Goal: Transaction & Acquisition: Subscribe to service/newsletter

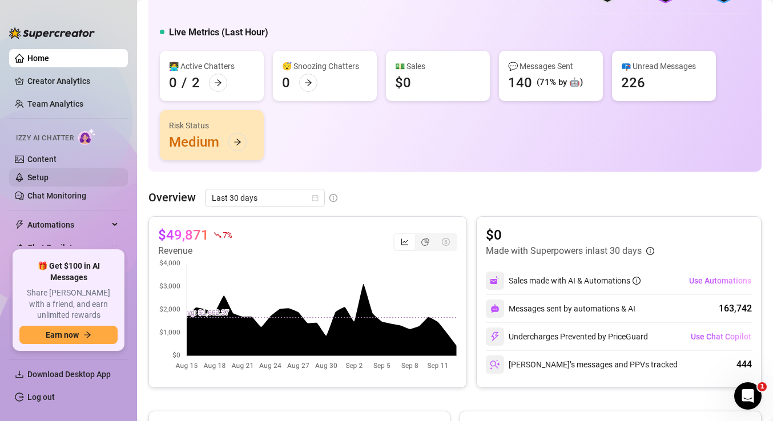
click at [49, 180] on link "Setup" at bounding box center [37, 177] width 21 height 9
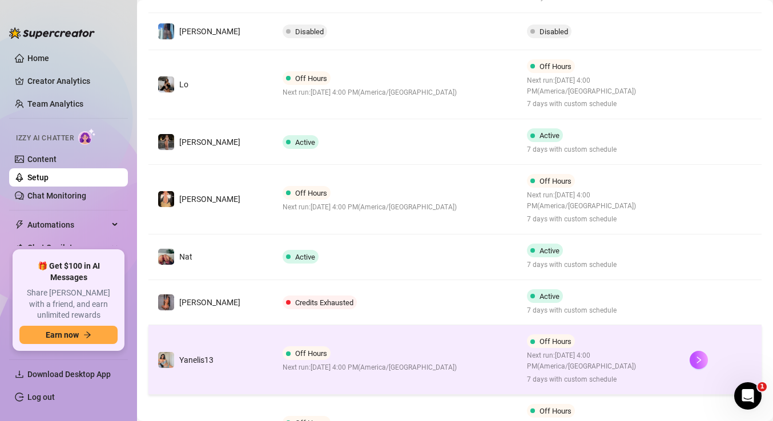
scroll to position [256, 0]
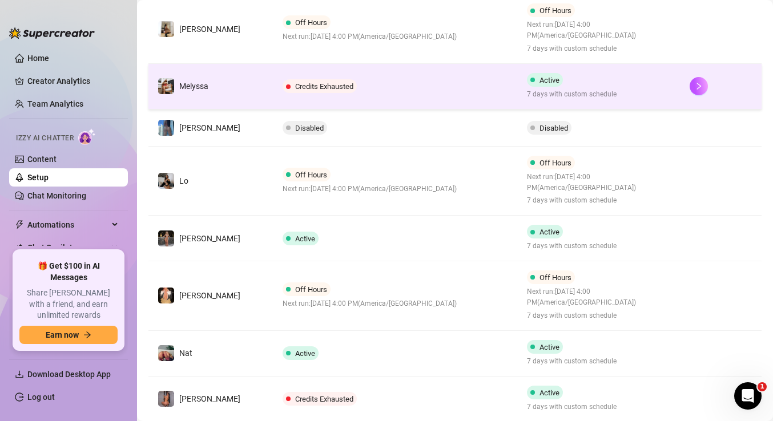
click at [396, 88] on td "Credits Exhausted" at bounding box center [395, 87] width 244 height 46
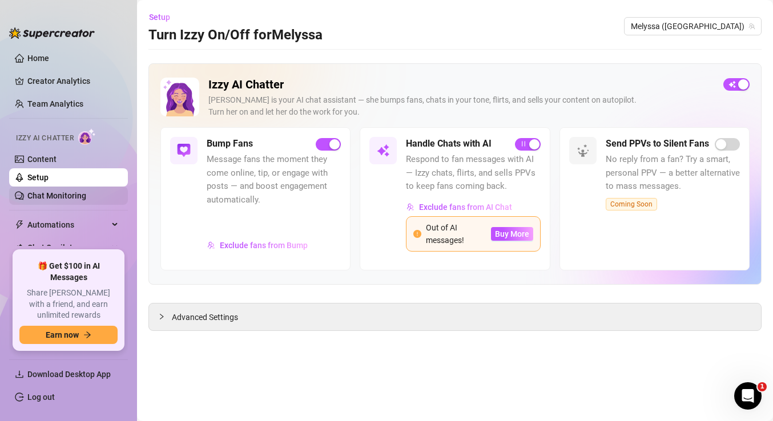
click at [86, 196] on link "Chat Monitoring" at bounding box center [56, 195] width 59 height 9
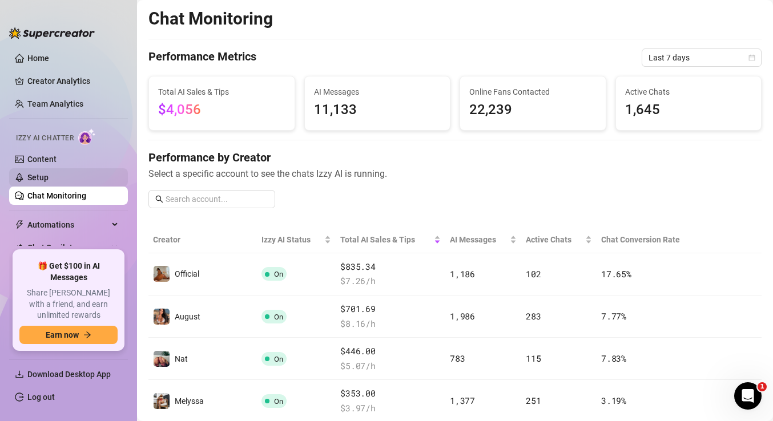
click at [49, 179] on link "Setup" at bounding box center [37, 177] width 21 height 9
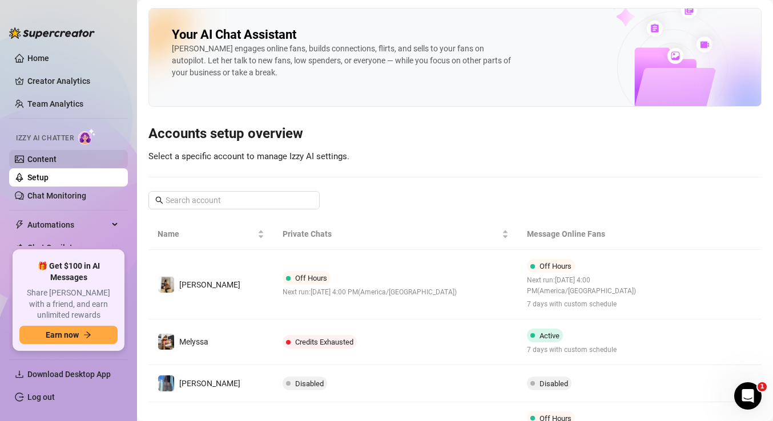
click at [57, 159] on link "Content" at bounding box center [41, 159] width 29 height 9
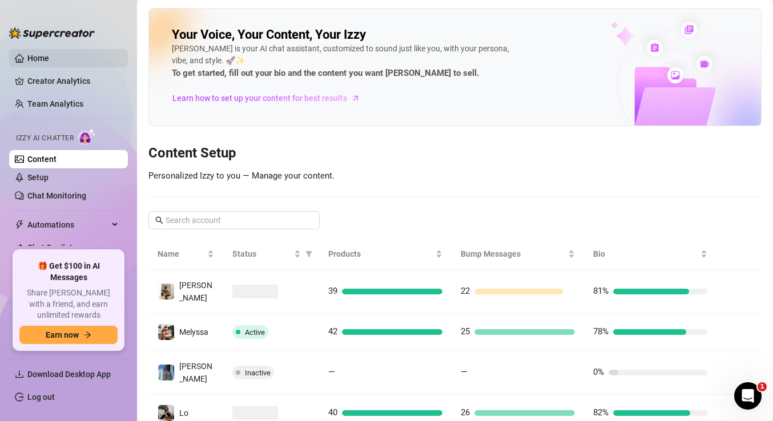
click at [45, 58] on link "Home" at bounding box center [38, 58] width 22 height 9
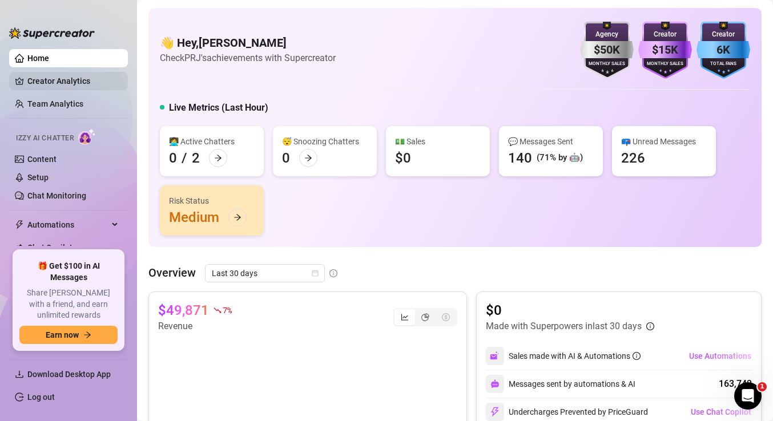
click at [55, 79] on link "Creator Analytics" at bounding box center [72, 81] width 91 height 18
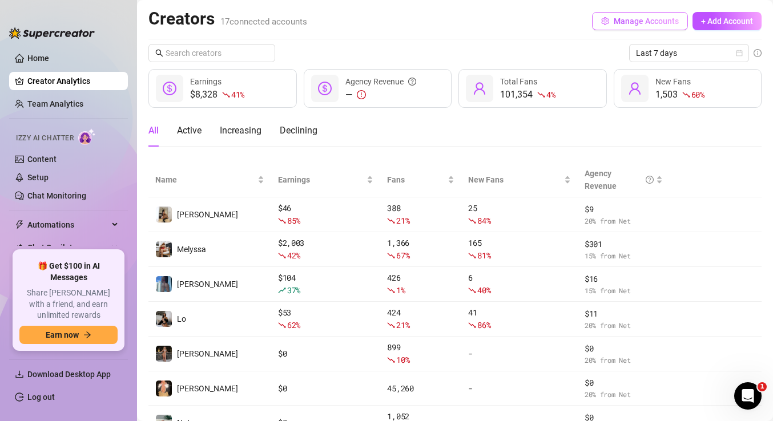
click at [638, 25] on span "Manage Accounts" at bounding box center [646, 21] width 65 height 9
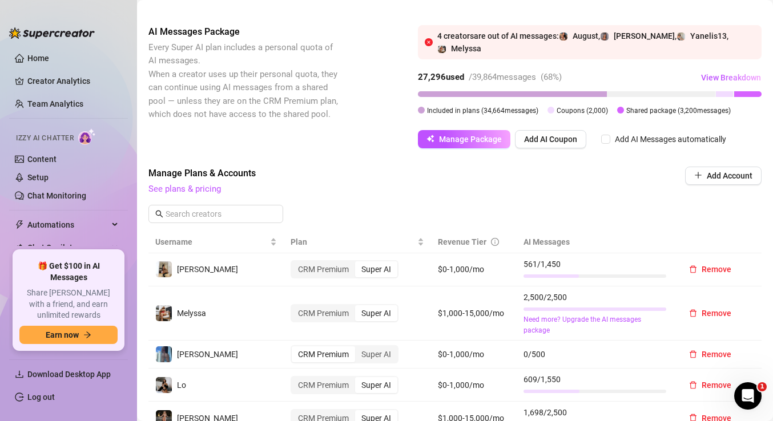
scroll to position [269, 0]
click at [726, 74] on span "View Breakdown" at bounding box center [731, 78] width 60 height 9
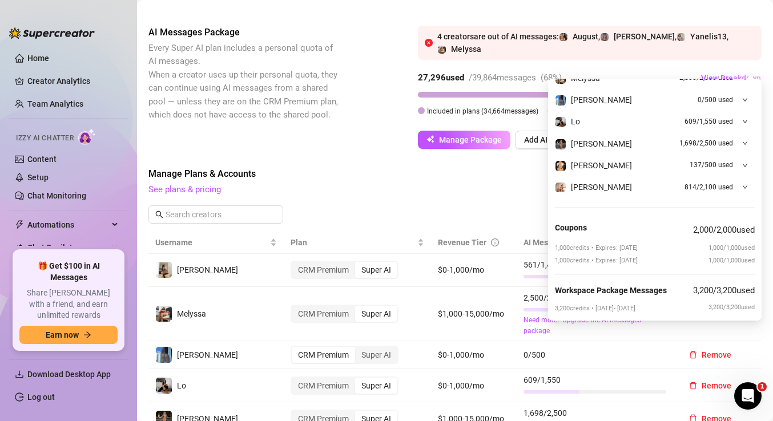
scroll to position [299, 0]
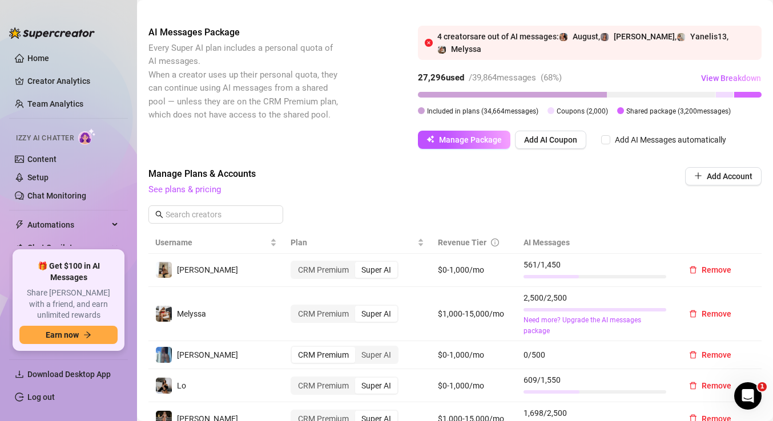
click at [523, 167] on span "Manage Plans & Accounts" at bounding box center [377, 174] width 459 height 14
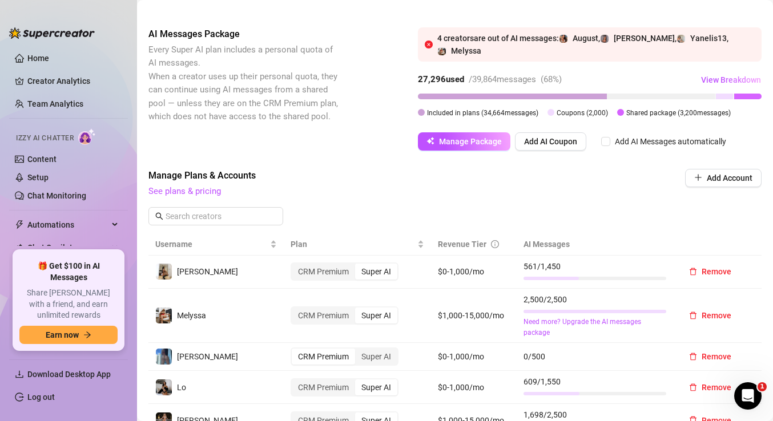
scroll to position [267, 0]
click at [487, 133] on button "Manage Package" at bounding box center [464, 142] width 92 height 18
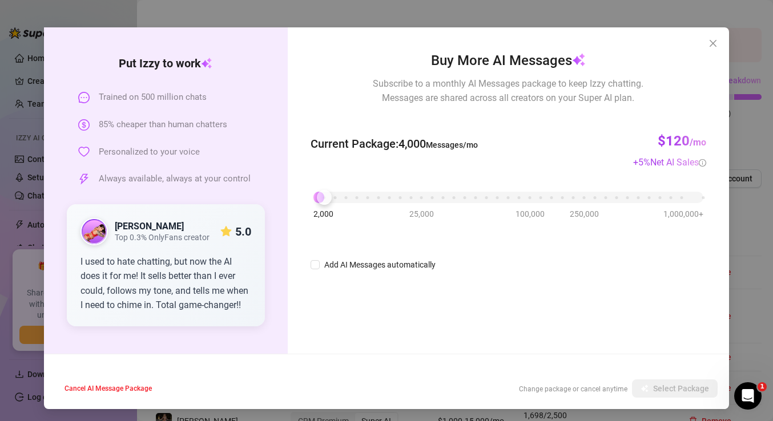
scroll to position [29, 0]
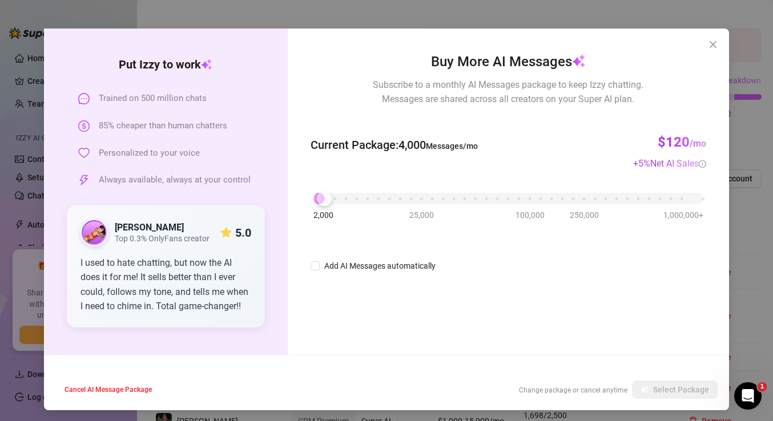
click at [563, 347] on div "Buy More AI Messages Subscribe to a monthly AI Messages package to keep Izzy ch…" at bounding box center [508, 192] width 441 height 327
click at [324, 194] on div at bounding box center [324, 198] width 15 height 15
click at [682, 138] on h3 "$120 /mo" at bounding box center [682, 143] width 49 height 18
click at [313, 267] on input "Add AI Messages automatically" at bounding box center [315, 265] width 9 height 9
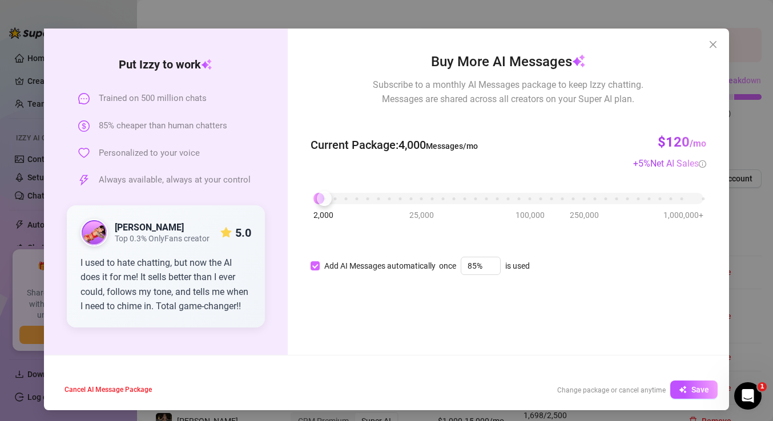
checkbox input "false"
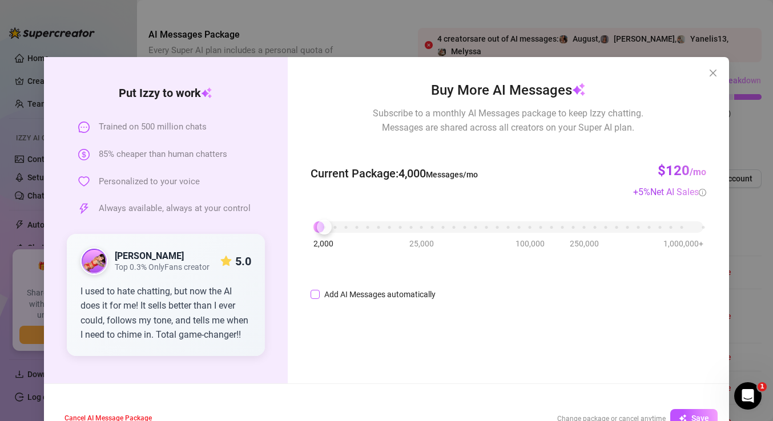
scroll to position [0, 0]
click at [712, 73] on icon "close" at bounding box center [713, 73] width 7 height 7
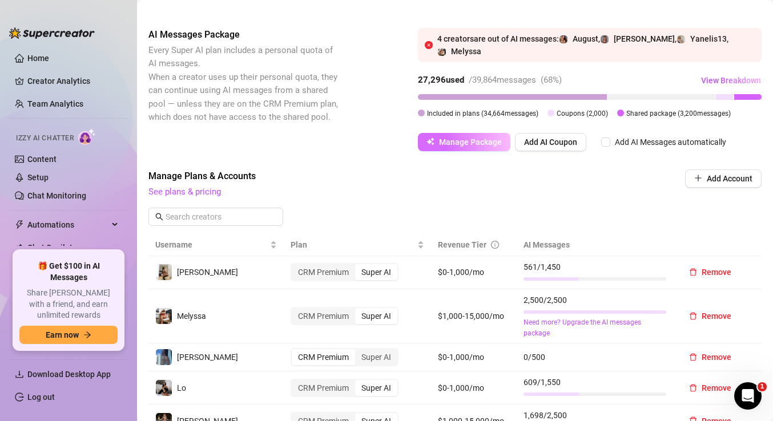
click at [473, 138] on span "Manage Package" at bounding box center [470, 142] width 63 height 9
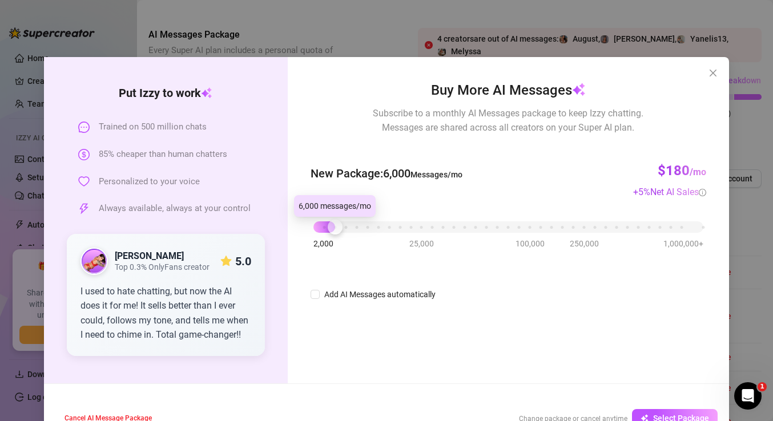
drag, startPoint x: 324, startPoint y: 227, endPoint x: 335, endPoint y: 227, distance: 10.8
click at [335, 227] on div at bounding box center [335, 227] width 15 height 15
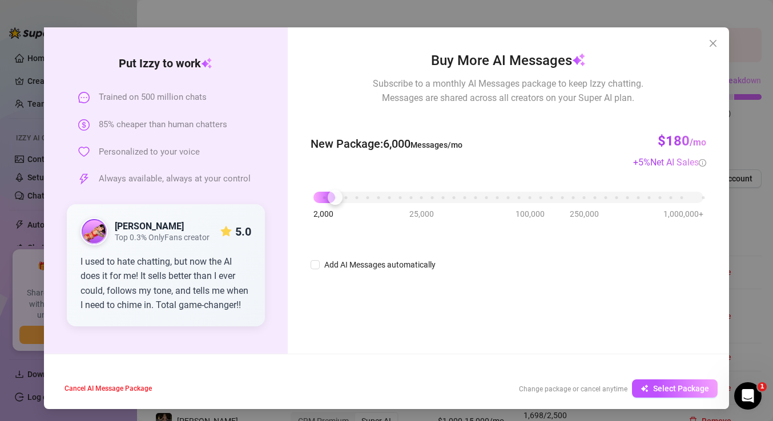
scroll to position [29, 0]
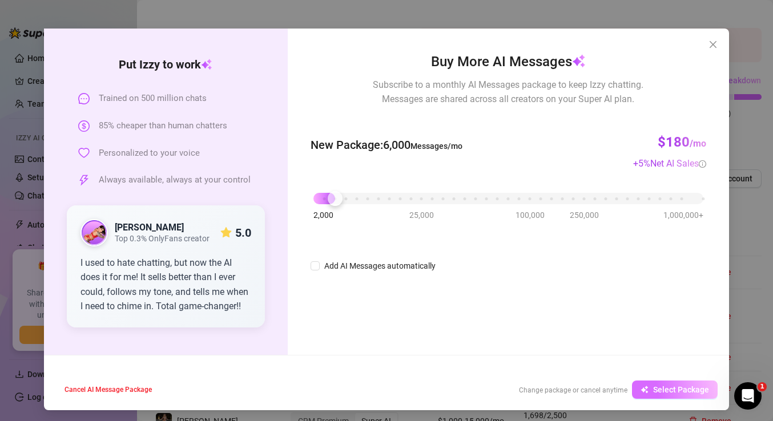
click at [671, 385] on span "Select Package" at bounding box center [681, 389] width 56 height 9
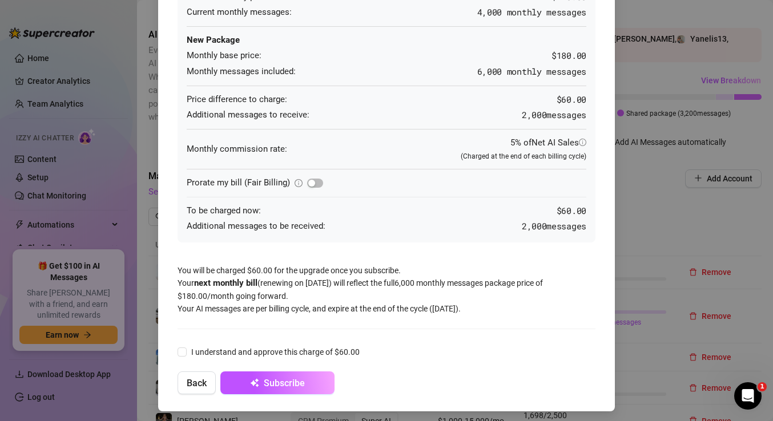
scroll to position [110, 0]
click at [180, 349] on input "I understand and approve this charge of $60.00" at bounding box center [182, 352] width 8 height 8
checkbox input "true"
click at [651, 166] on div "You're upgrading from 4,000 monthly messages to 6,000 monthly messages . You'll…" at bounding box center [386, 210] width 773 height 421
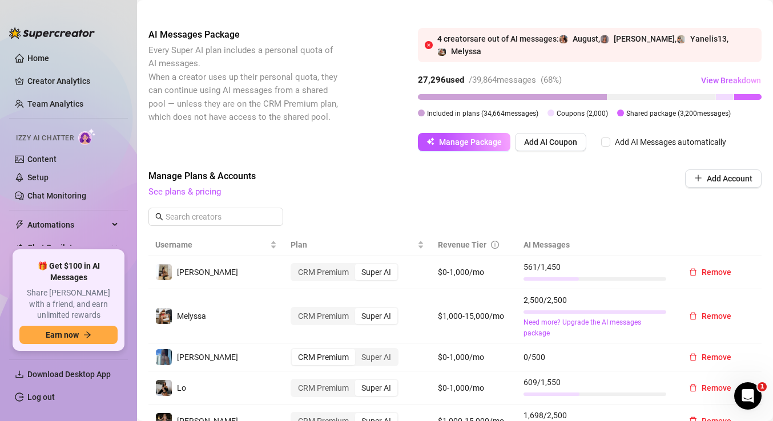
scroll to position [0, 0]
click at [460, 138] on span "Manage Package" at bounding box center [470, 142] width 63 height 9
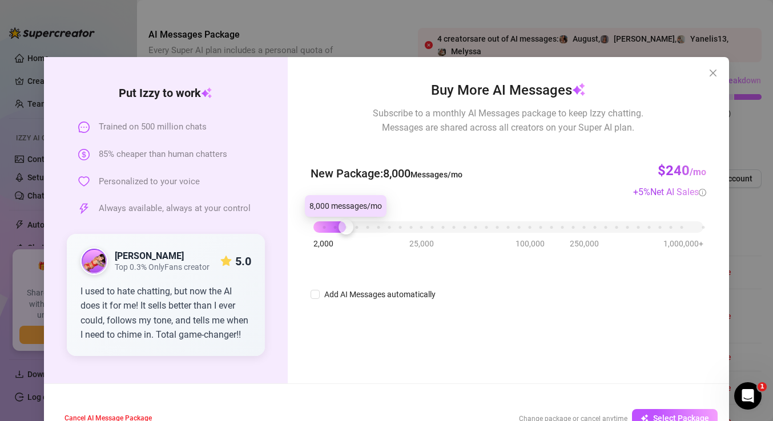
drag, startPoint x: 325, startPoint y: 231, endPoint x: 344, endPoint y: 230, distance: 19.4
click at [344, 230] on div at bounding box center [346, 227] width 15 height 15
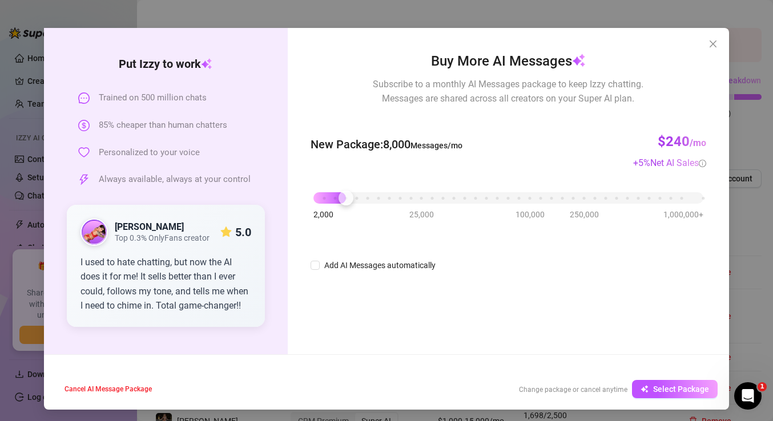
scroll to position [29, 0]
click at [670, 386] on span "Select Package" at bounding box center [681, 389] width 56 height 9
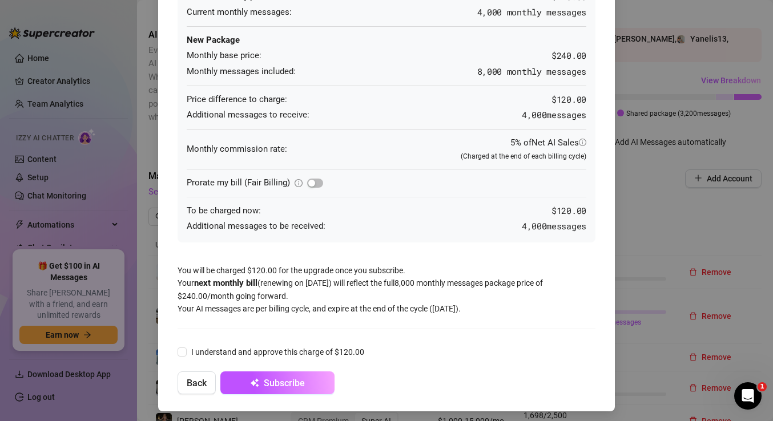
scroll to position [110, 0]
click at [184, 349] on input "I understand and approve this charge of $120.00" at bounding box center [182, 352] width 8 height 8
checkbox input "true"
click at [288, 379] on span "Subscribe" at bounding box center [284, 384] width 41 height 11
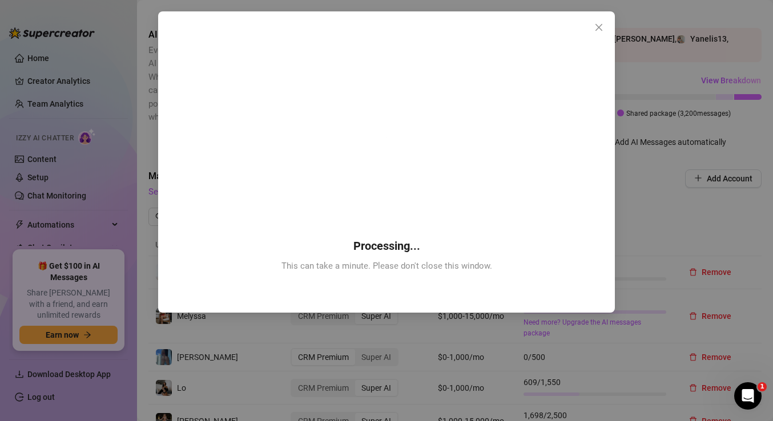
scroll to position [0, 0]
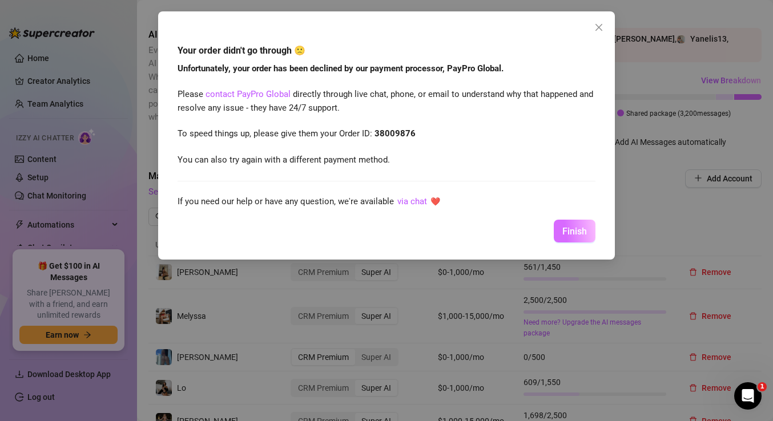
click at [580, 226] on span "Finish" at bounding box center [574, 231] width 25 height 11
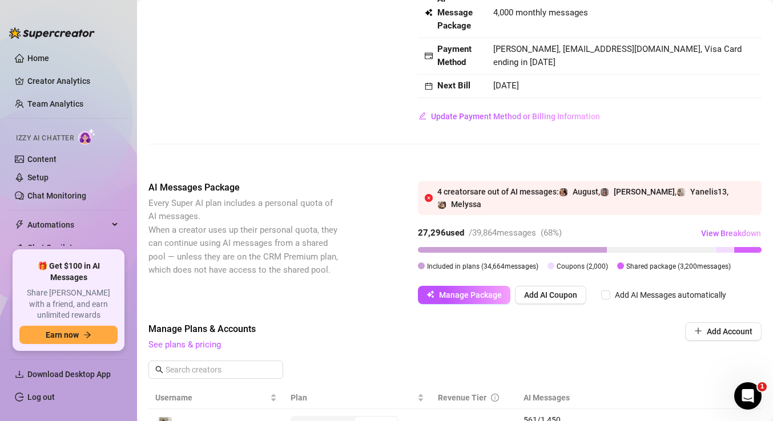
scroll to position [111, 0]
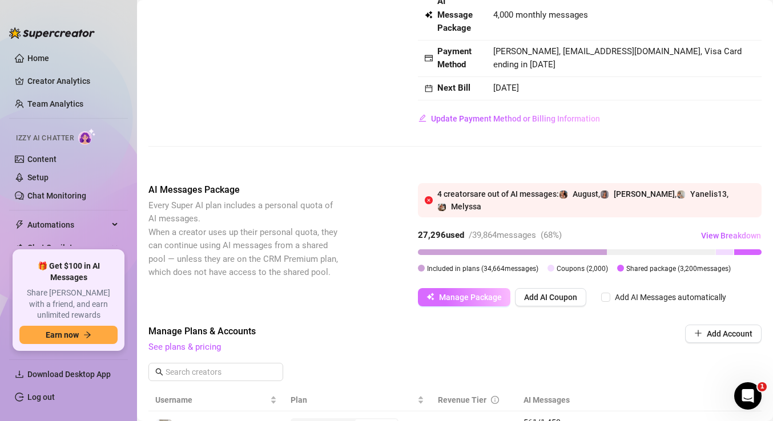
click at [476, 293] on span "Manage Package" at bounding box center [470, 297] width 63 height 9
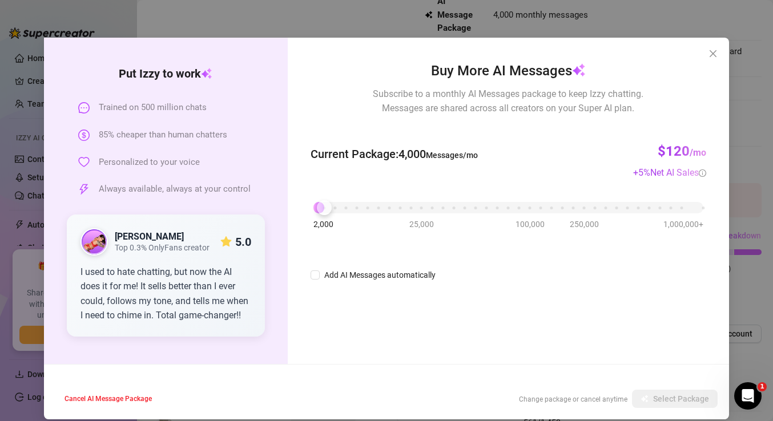
scroll to position [26, 0]
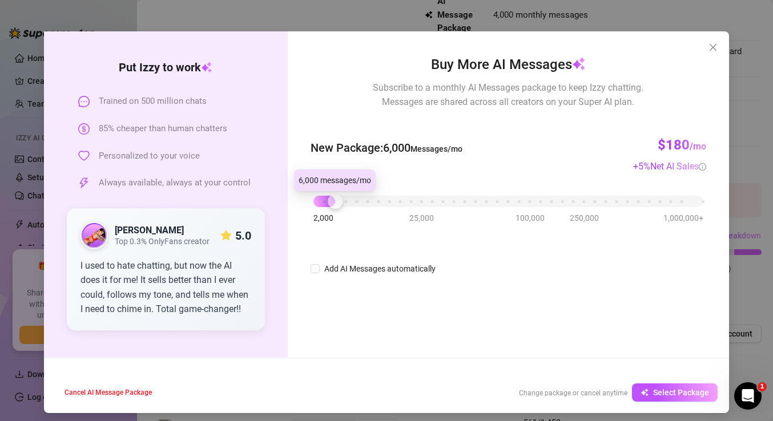
drag, startPoint x: 324, startPoint y: 203, endPoint x: 334, endPoint y: 202, distance: 9.8
click at [334, 202] on div at bounding box center [335, 201] width 15 height 15
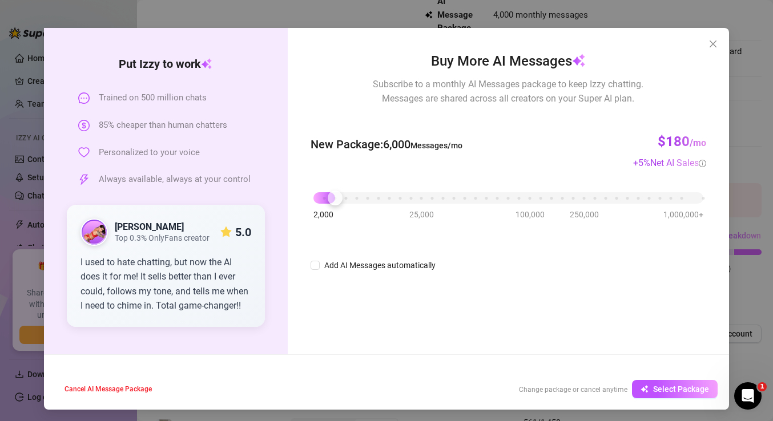
scroll to position [29, 0]
click at [690, 385] on span "Select Package" at bounding box center [681, 389] width 56 height 9
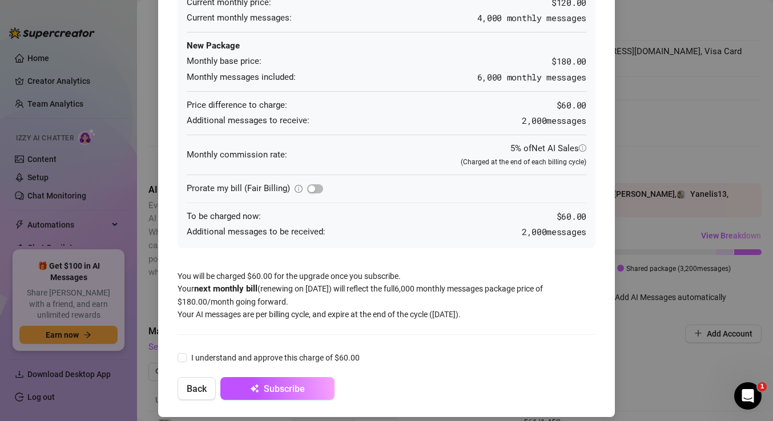
scroll to position [107, 0]
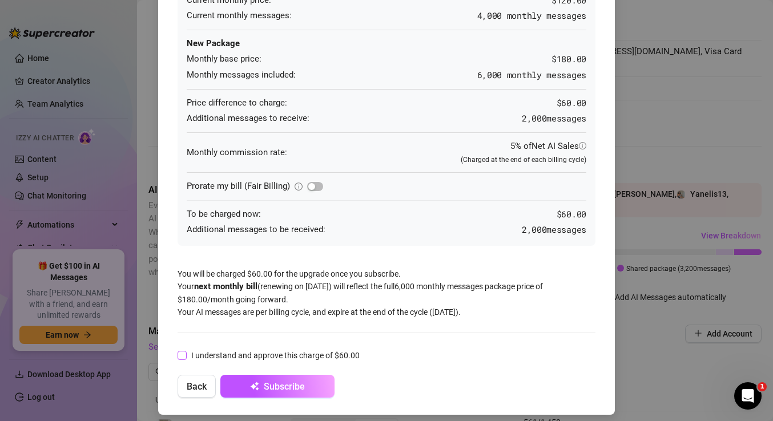
click at [236, 352] on span "I understand and approve this charge of $60.00" at bounding box center [276, 355] width 178 height 13
click at [186, 352] on input "I understand and approve this charge of $60.00" at bounding box center [182, 355] width 8 height 8
checkbox input "true"
click at [281, 384] on span "Subscribe" at bounding box center [284, 386] width 41 height 11
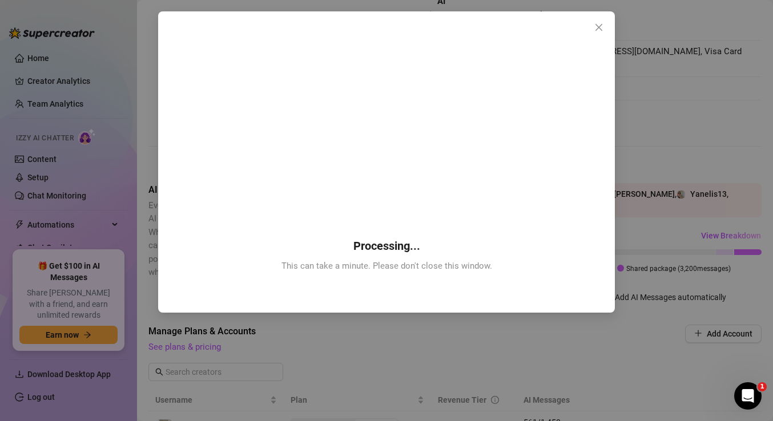
scroll to position [0, 0]
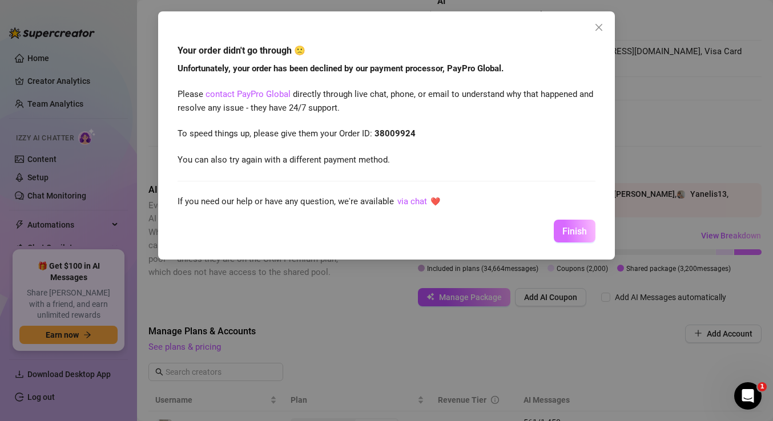
click at [582, 232] on span "Finish" at bounding box center [574, 231] width 25 height 11
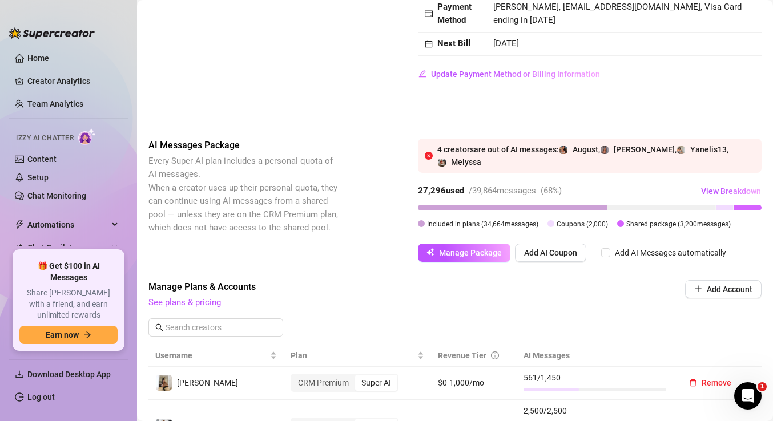
scroll to position [208, 0]
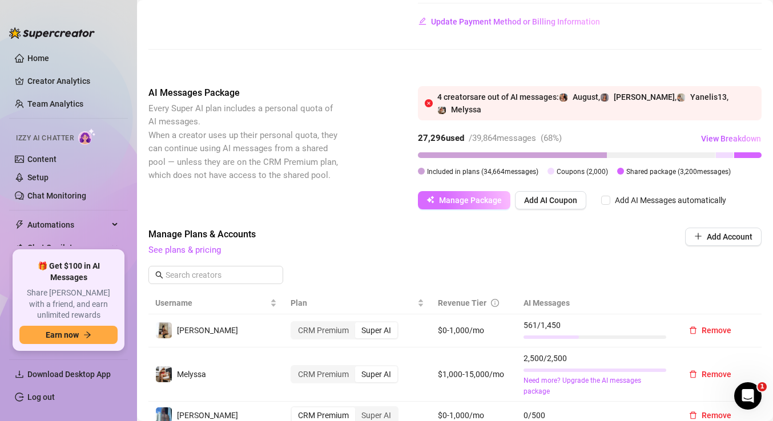
click at [465, 196] on span "Manage Package" at bounding box center [470, 200] width 63 height 9
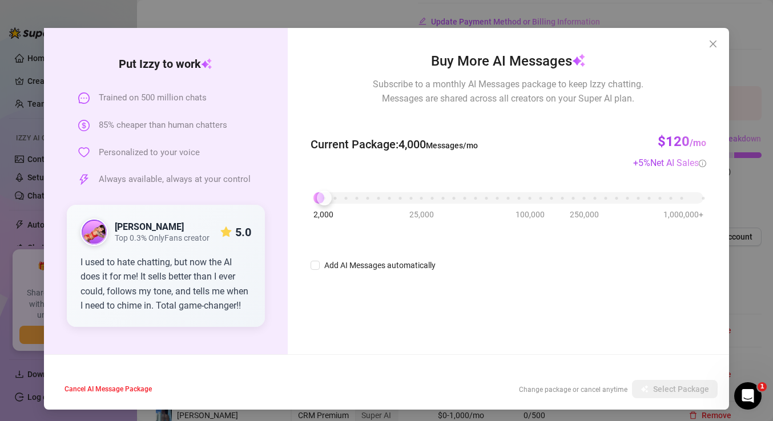
scroll to position [29, 0]
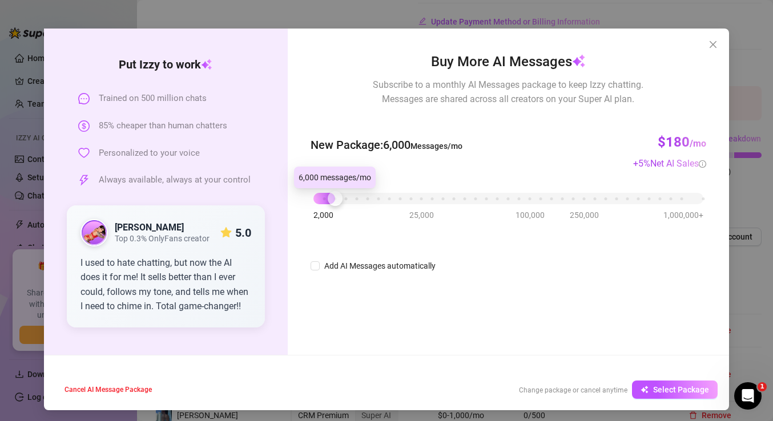
drag, startPoint x: 322, startPoint y: 199, endPoint x: 331, endPoint y: 200, distance: 8.6
click at [331, 200] on div at bounding box center [335, 198] width 15 height 15
click at [689, 385] on span "Select Package" at bounding box center [681, 389] width 56 height 9
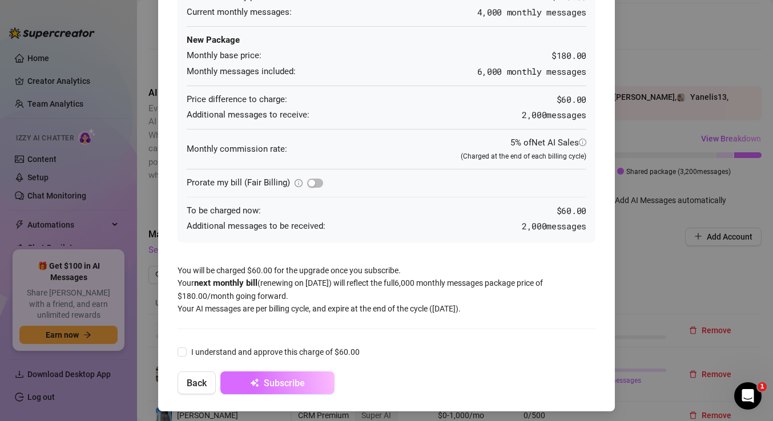
scroll to position [110, 0]
click at [223, 349] on span "I understand and approve this charge of $60.00" at bounding box center [276, 353] width 178 height 13
click at [186, 349] on input "I understand and approve this charge of $60.00" at bounding box center [182, 352] width 8 height 8
checkbox input "true"
click at [288, 382] on span "Subscribe" at bounding box center [284, 384] width 41 height 11
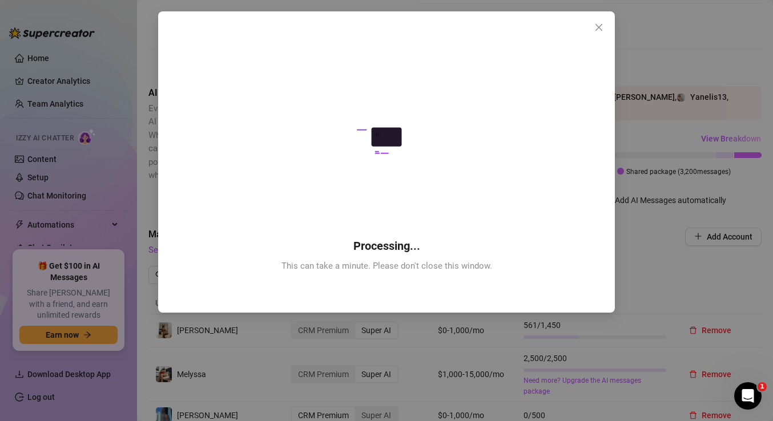
scroll to position [0, 0]
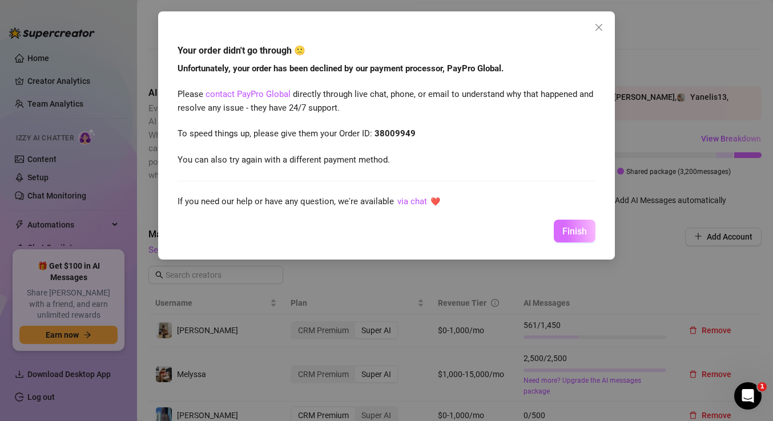
click at [575, 231] on span "Finish" at bounding box center [574, 231] width 25 height 11
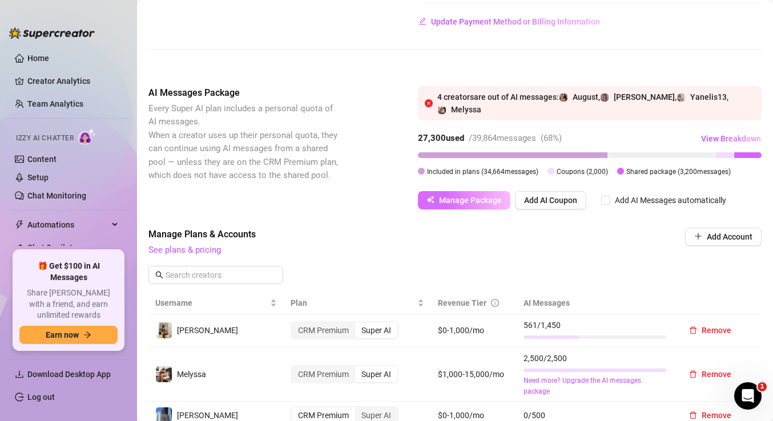
click at [475, 196] on span "Manage Package" at bounding box center [470, 200] width 63 height 9
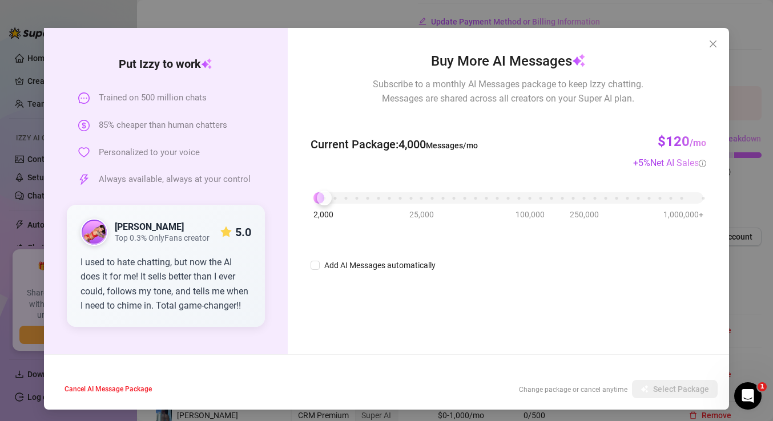
scroll to position [29, 0]
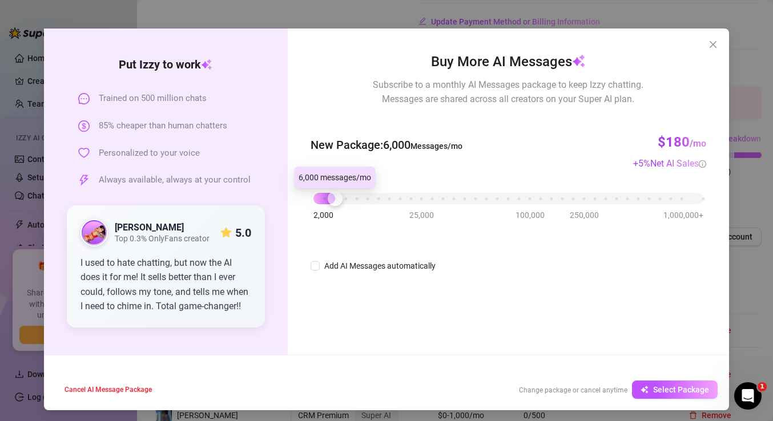
drag, startPoint x: 328, startPoint y: 199, endPoint x: 340, endPoint y: 199, distance: 12.6
click at [340, 199] on div at bounding box center [335, 198] width 15 height 15
click at [683, 388] on span "Select Package" at bounding box center [681, 389] width 56 height 9
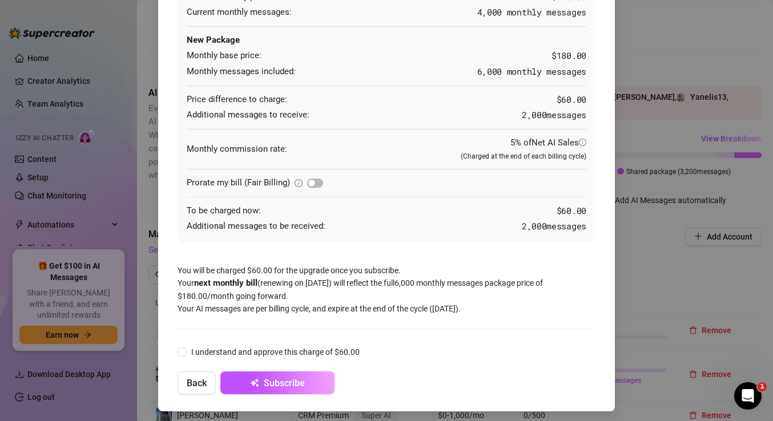
scroll to position [110, 0]
click at [182, 352] on span at bounding box center [182, 352] width 9 height 9
click at [182, 352] on input "I understand and approve this charge of $60.00" at bounding box center [182, 352] width 8 height 8
checkbox input "true"
click at [298, 383] on span "Subscribe" at bounding box center [284, 384] width 41 height 11
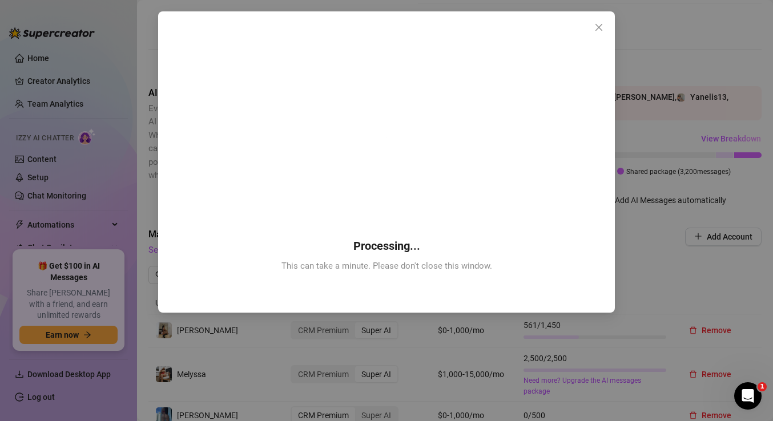
scroll to position [0, 0]
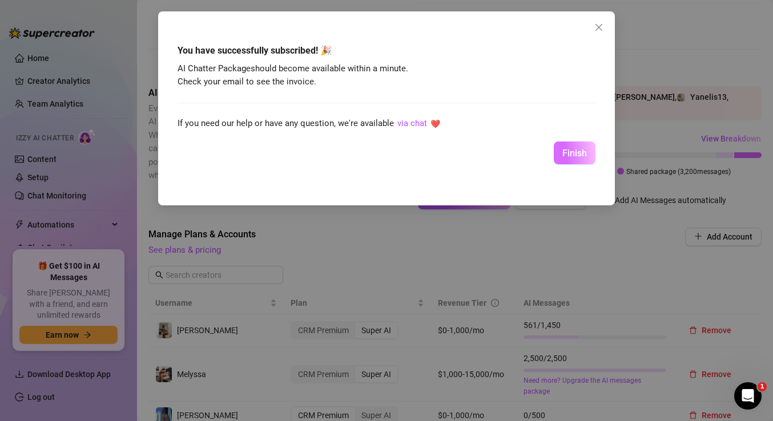
click at [585, 152] on span "Finish" at bounding box center [574, 153] width 25 height 11
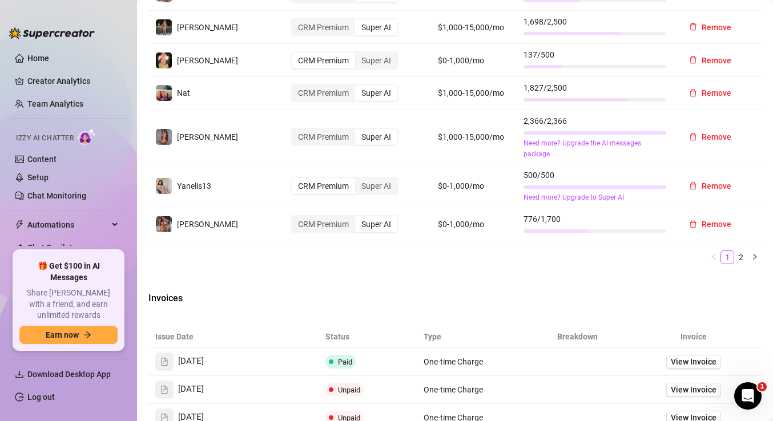
scroll to position [645, 0]
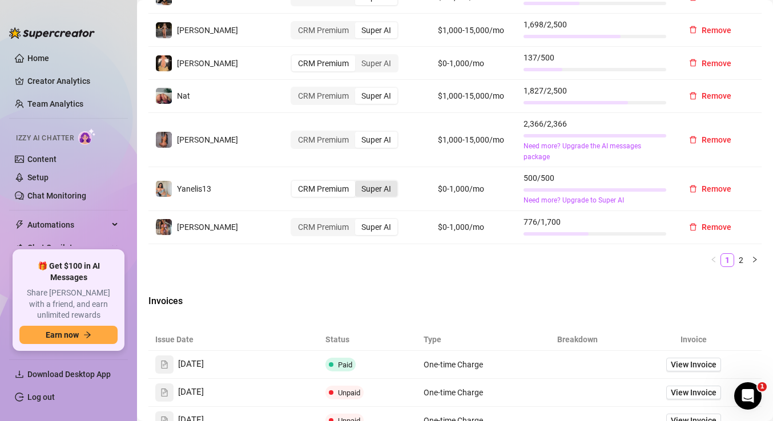
click at [388, 181] on div "Super AI" at bounding box center [376, 189] width 42 height 16
click at [358, 183] on input "Super AI" at bounding box center [358, 183] width 0 height 0
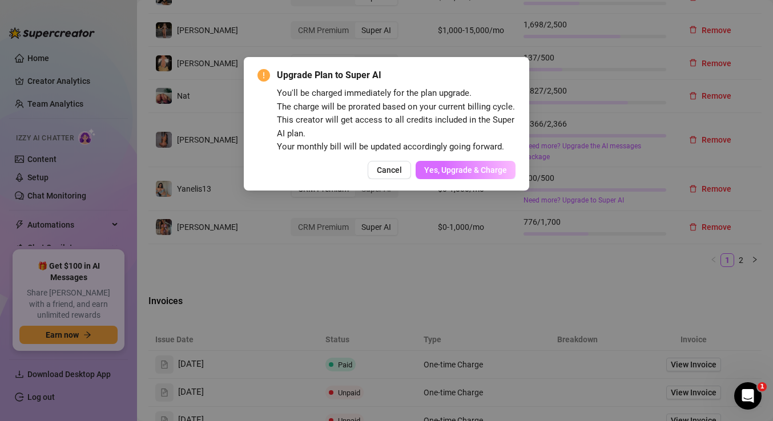
click at [441, 168] on span "Yes, Upgrade & Charge" at bounding box center [465, 170] width 83 height 9
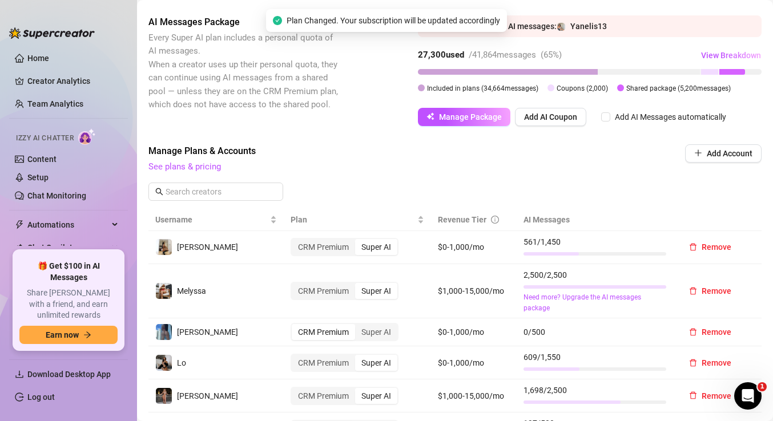
scroll to position [254, 0]
